Goal: Transaction & Acquisition: Purchase product/service

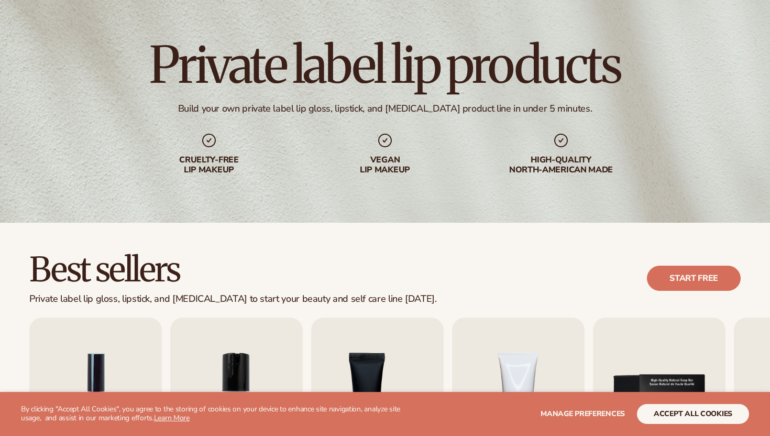
scroll to position [182, 0]
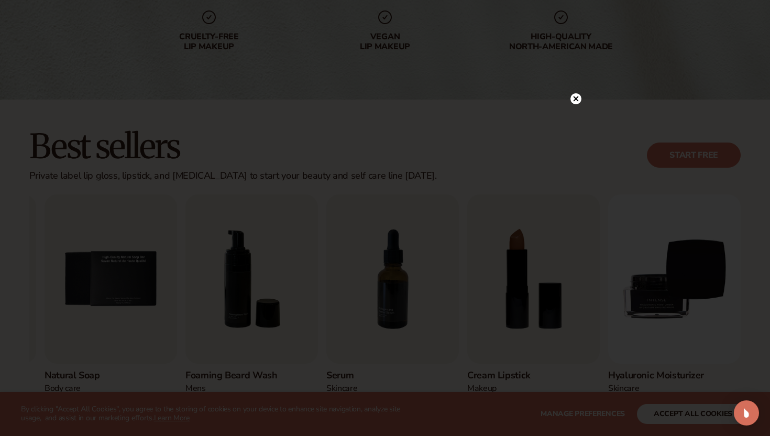
click at [574, 99] on icon at bounding box center [575, 98] width 5 height 5
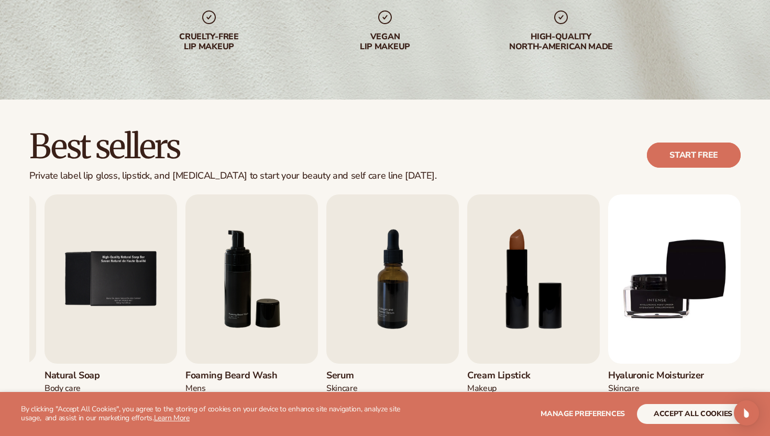
click at [663, 160] on link "Start free" at bounding box center [694, 154] width 94 height 25
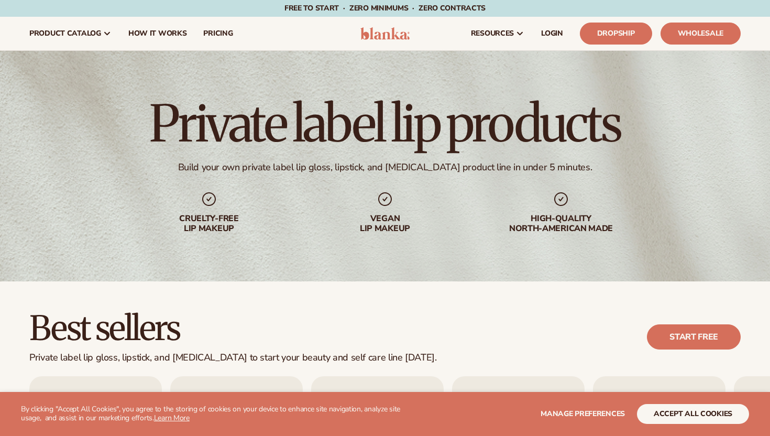
scroll to position [182, 0]
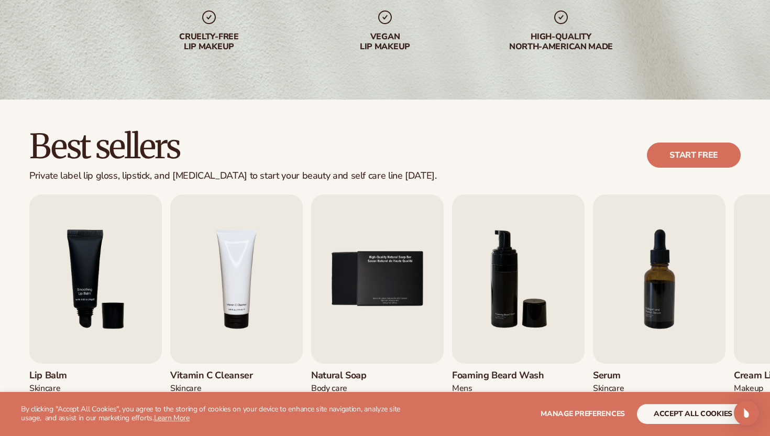
click at [73, 247] on img "3 / 9" at bounding box center [95, 278] width 132 height 169
click at [90, 292] on img "3 / 9" at bounding box center [95, 278] width 132 height 169
